Goal: Browse casually: Explore the website without a specific task or goal

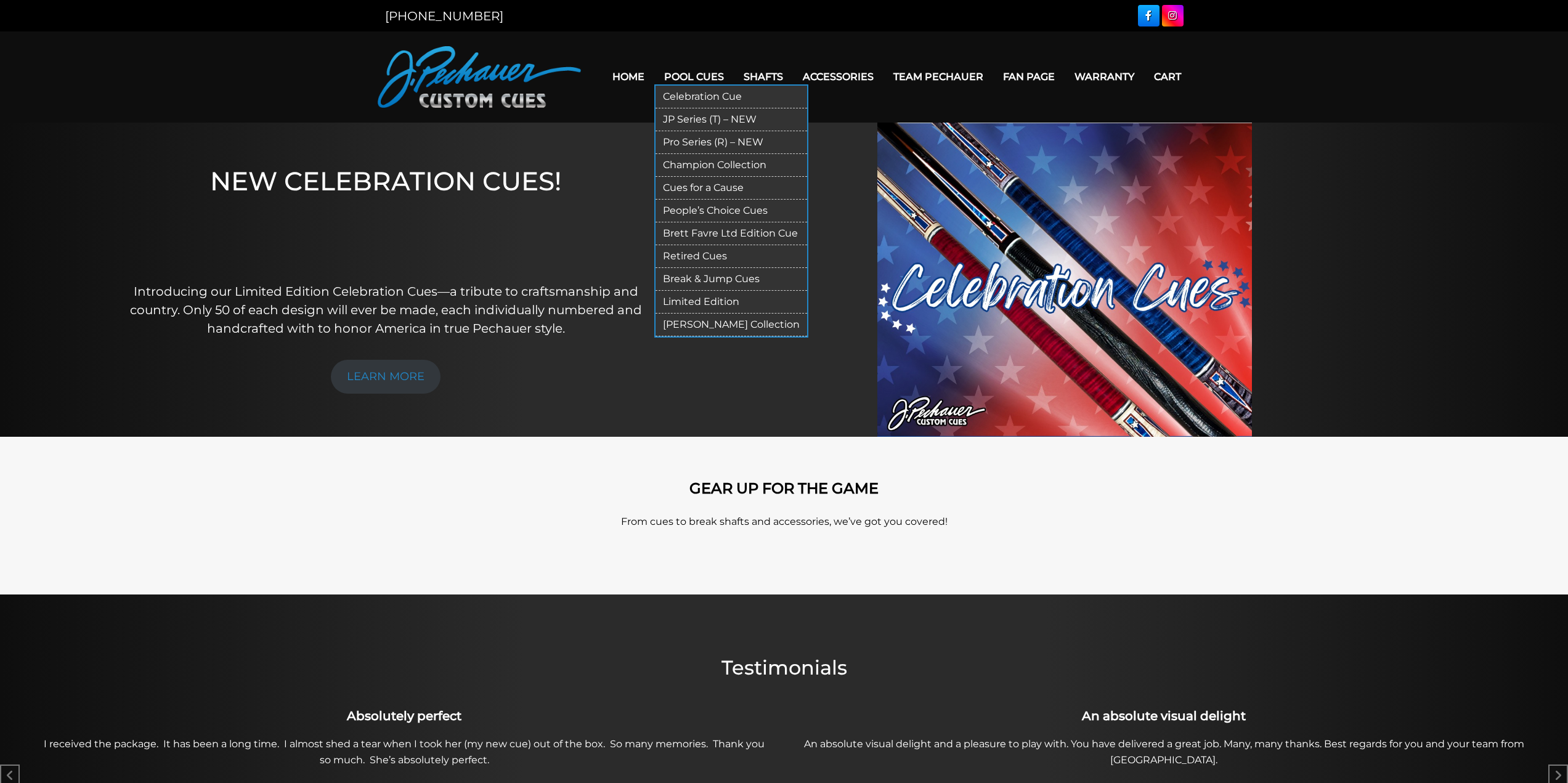
click at [725, 119] on link "JP Series (T) – NEW" at bounding box center [731, 120] width 151 height 23
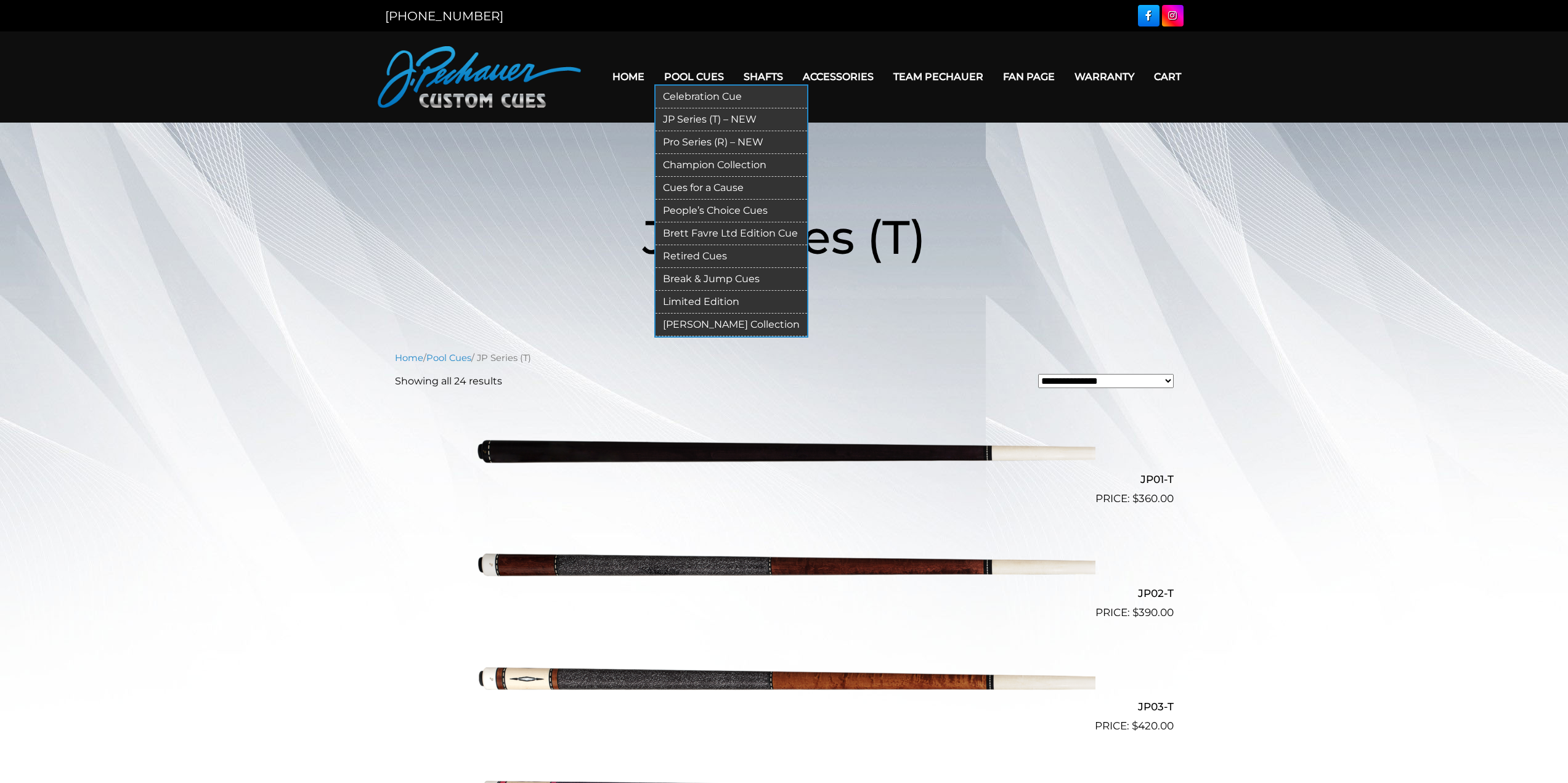
click at [723, 140] on link "Pro Series (R) – NEW" at bounding box center [731, 142] width 151 height 23
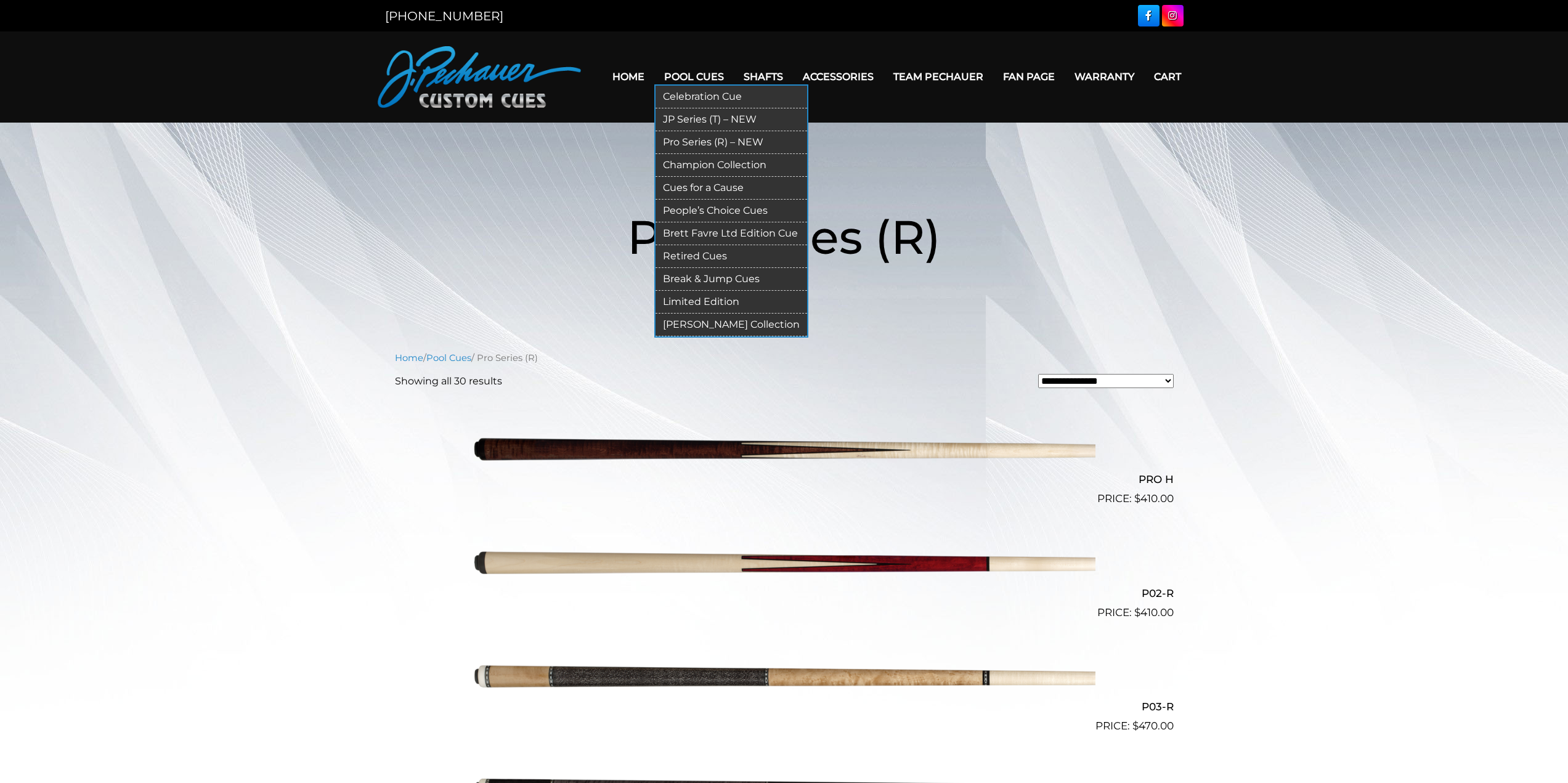
click at [703, 72] on link "Pool Cues" at bounding box center [694, 77] width 79 height 31
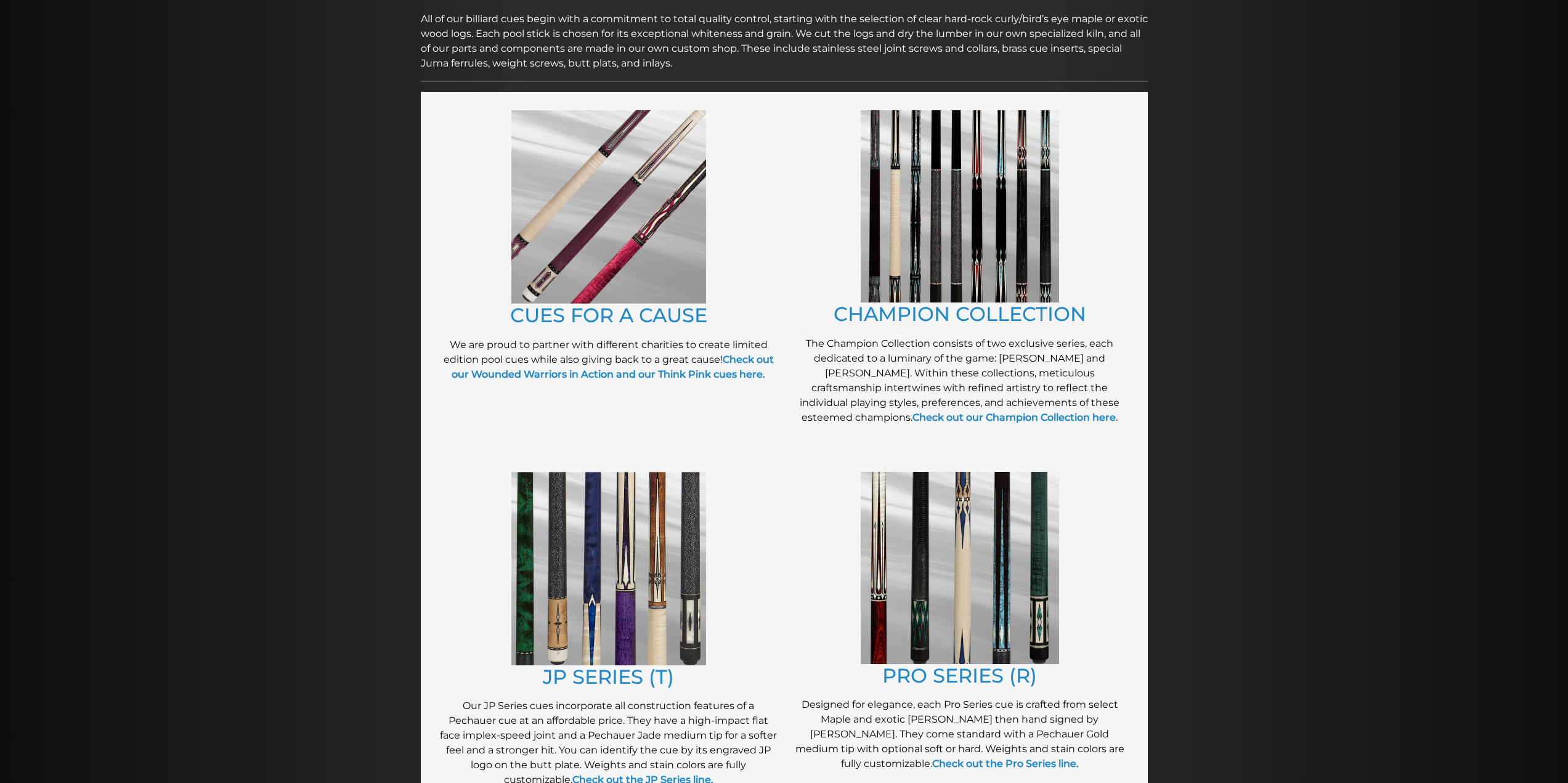
scroll to position [203, 0]
click at [923, 598] on img at bounding box center [959, 569] width 199 height 192
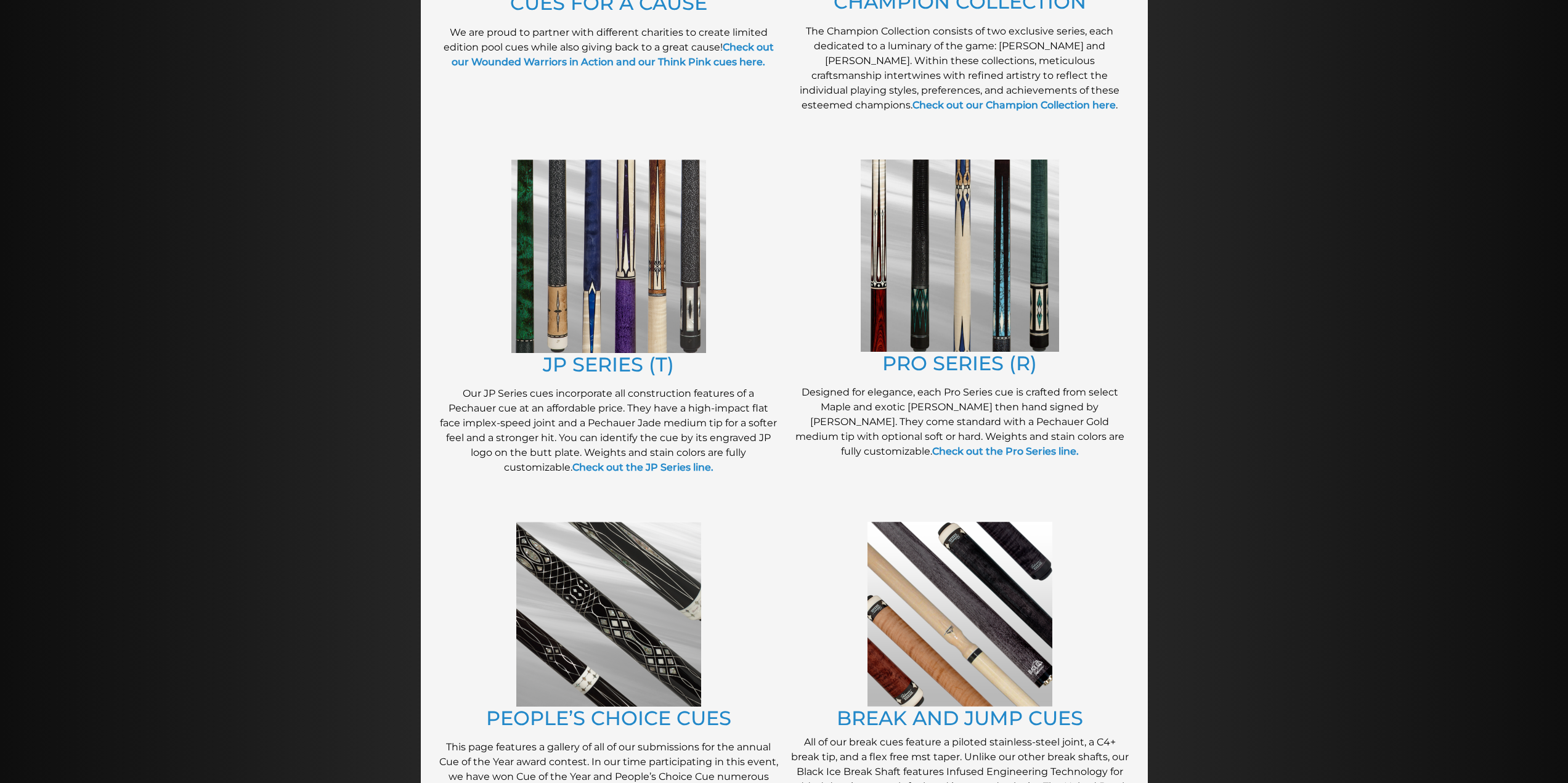
scroll to position [517, 0]
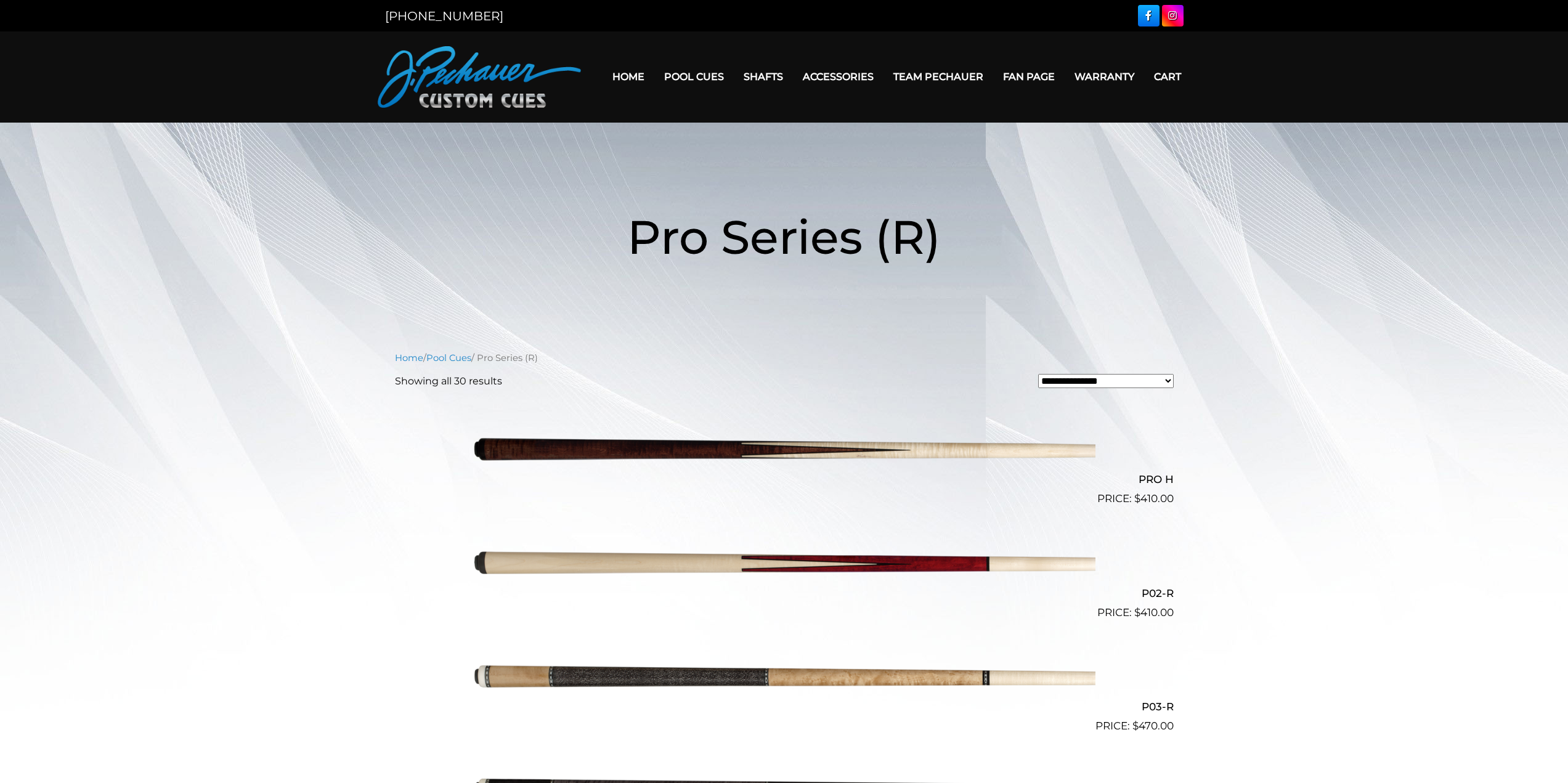
click at [1156, 387] on select "**********" at bounding box center [1106, 381] width 136 height 15
select select "*****"
click at [1038, 374] on select "**********" at bounding box center [1106, 381] width 136 height 15
click at [439, 359] on link "Pool Cues" at bounding box center [449, 358] width 45 height 11
drag, startPoint x: 554, startPoint y: 123, endPoint x: 536, endPoint y: 121, distance: 18.1
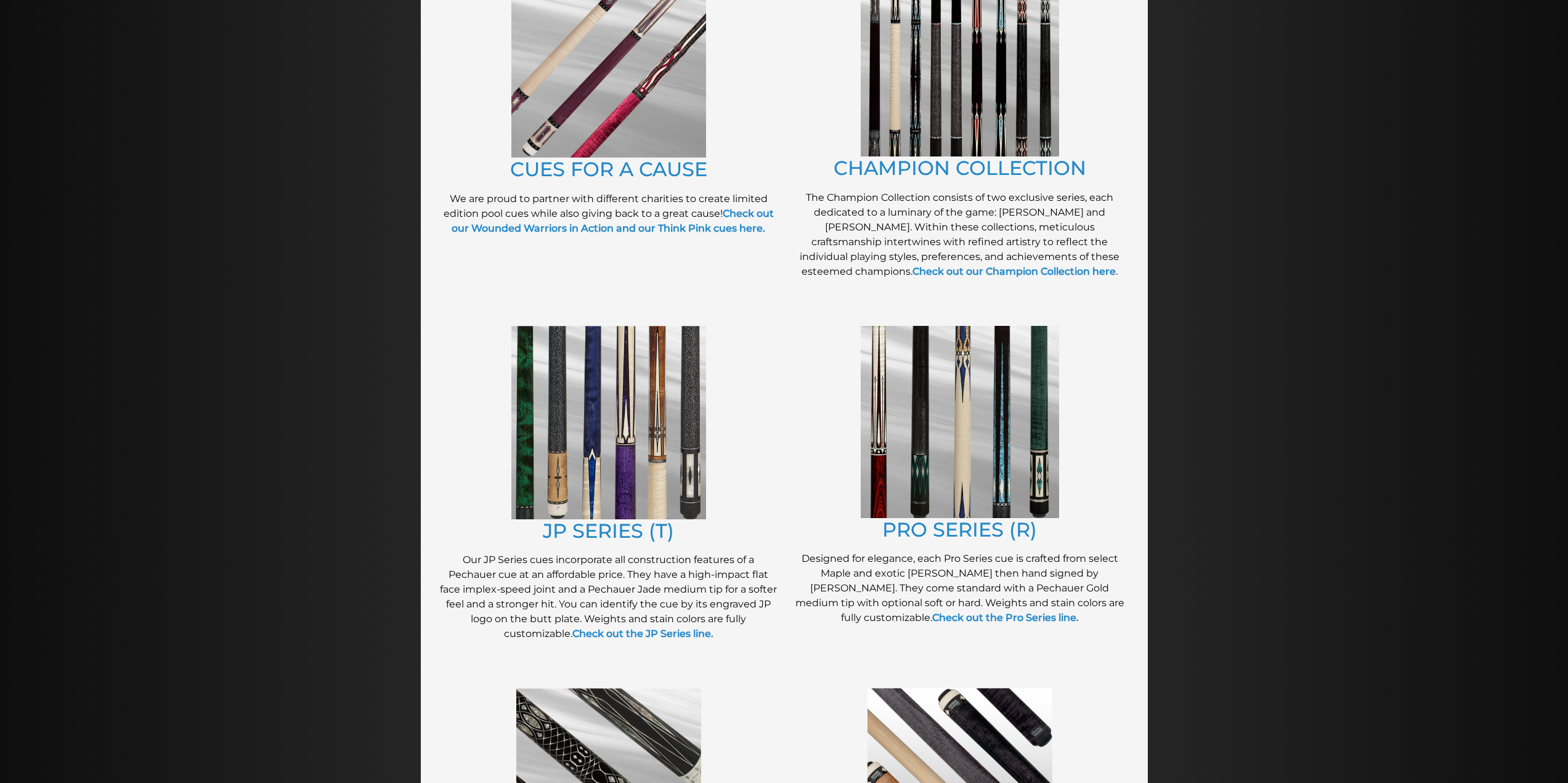
scroll to position [346, 0]
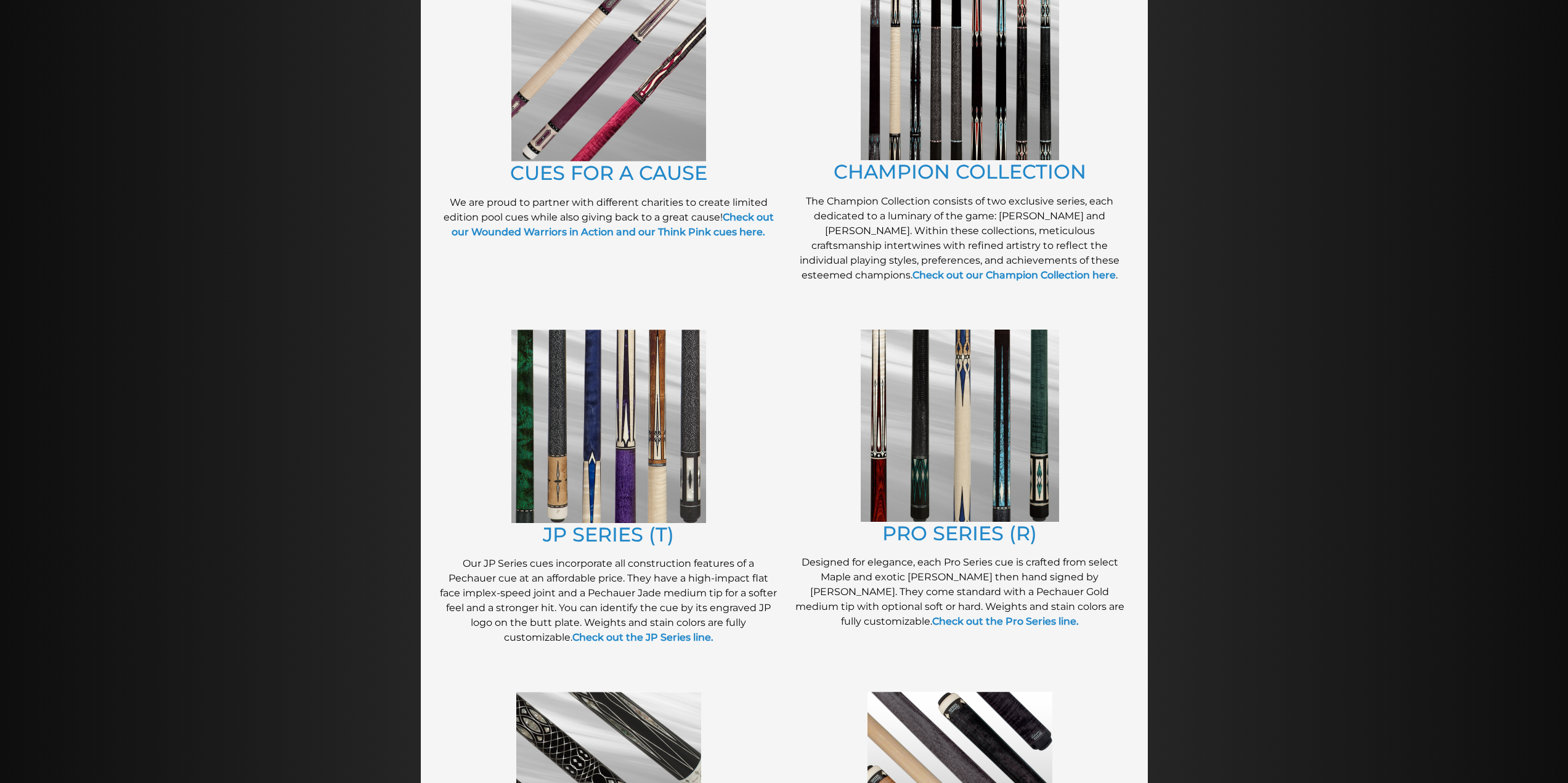
click at [642, 414] on img at bounding box center [609, 426] width 195 height 194
drag, startPoint x: 692, startPoint y: 92, endPoint x: 673, endPoint y: 91, distance: 19.0
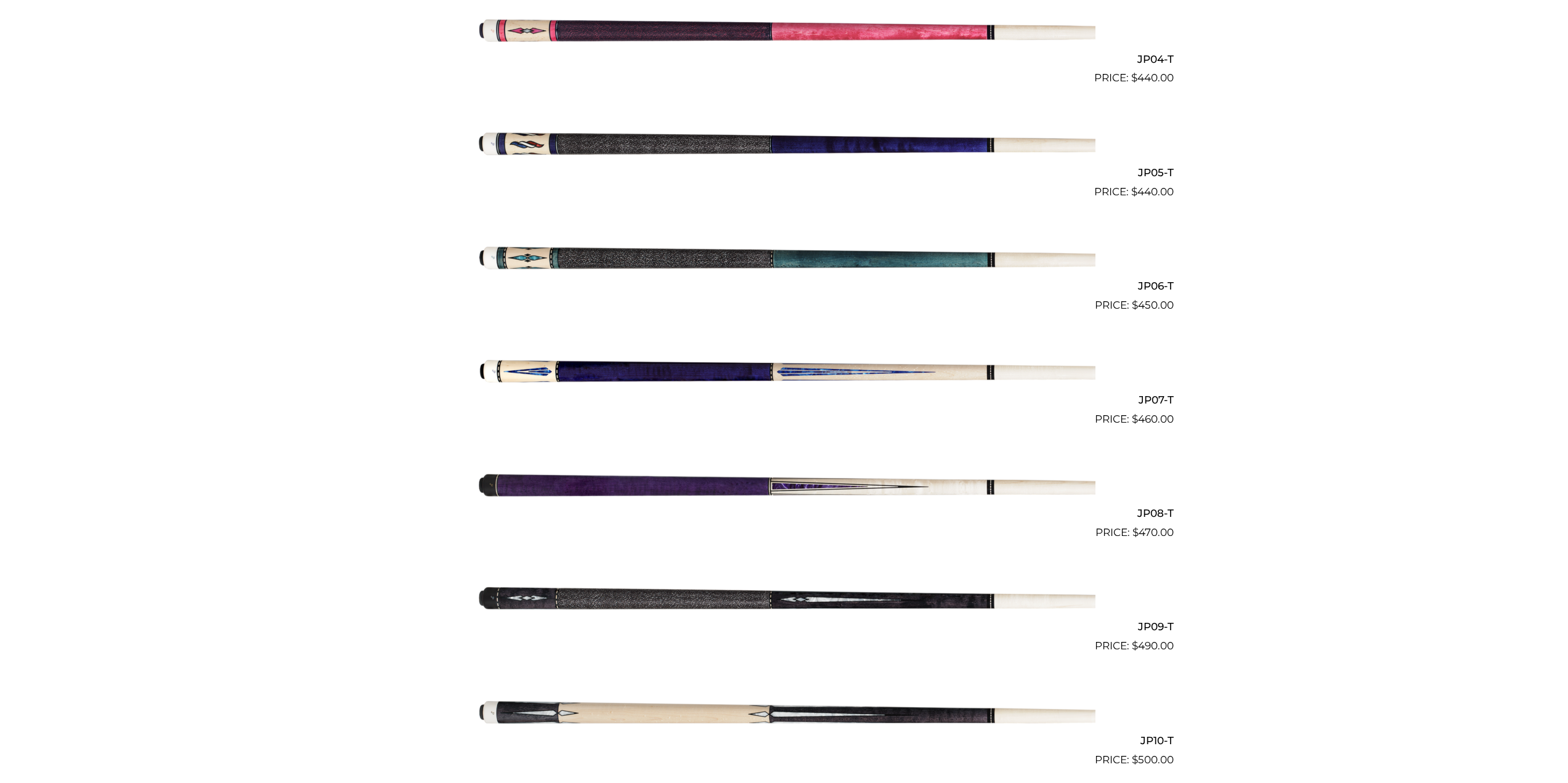
scroll to position [761, 0]
drag, startPoint x: 853, startPoint y: 81, endPoint x: 743, endPoint y: 80, distance: 110.0
